Goal: Task Accomplishment & Management: Manage account settings

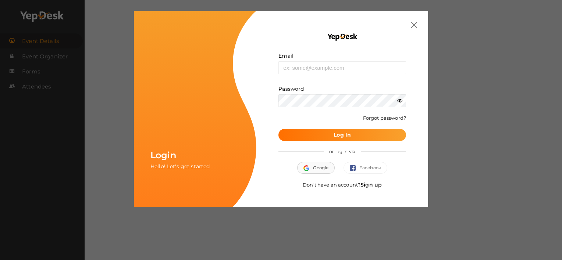
click at [313, 164] on button "Google" at bounding box center [316, 168] width 38 height 12
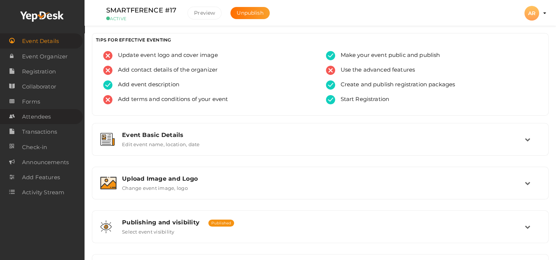
click at [36, 120] on span "Attendees" at bounding box center [36, 117] width 29 height 15
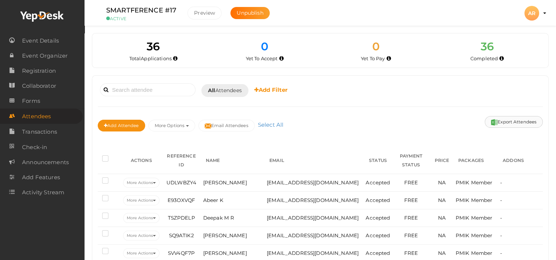
click at [510, 121] on button "Export Attendees" at bounding box center [514, 122] width 58 height 12
